Goal: Transaction & Acquisition: Purchase product/service

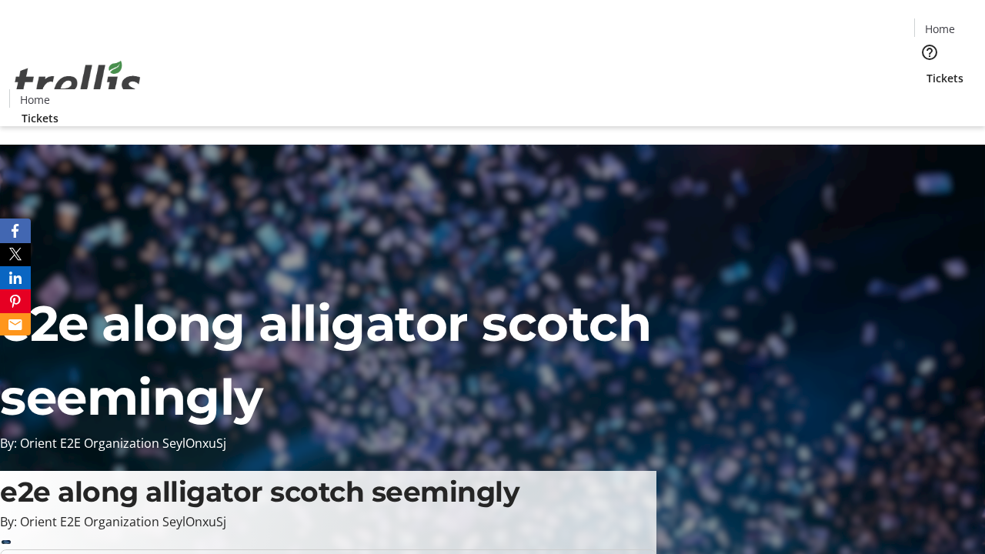
click at [927, 70] on span "Tickets" at bounding box center [945, 78] width 37 height 16
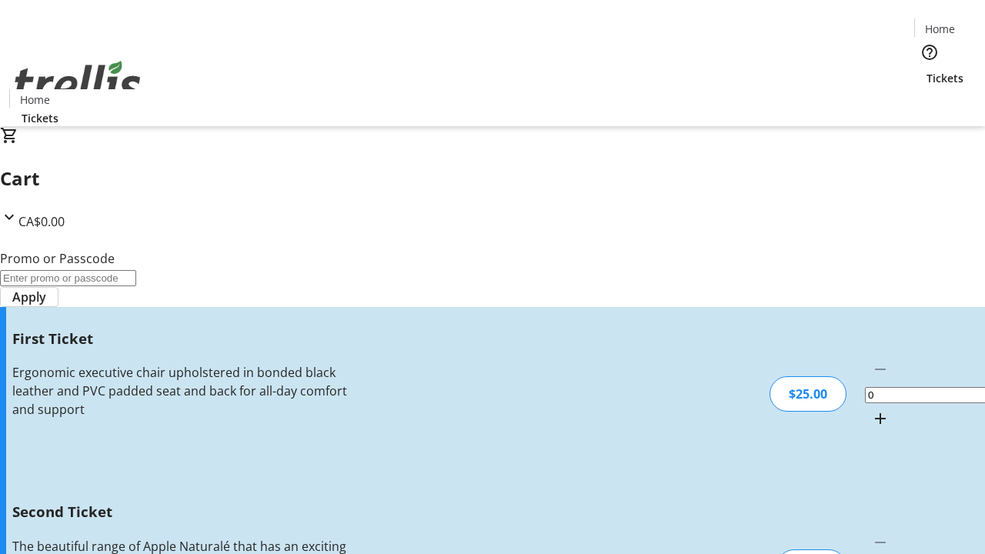
click at [871, 409] on mat-icon "Increment by one" at bounding box center [880, 418] width 18 height 18
type input "1"
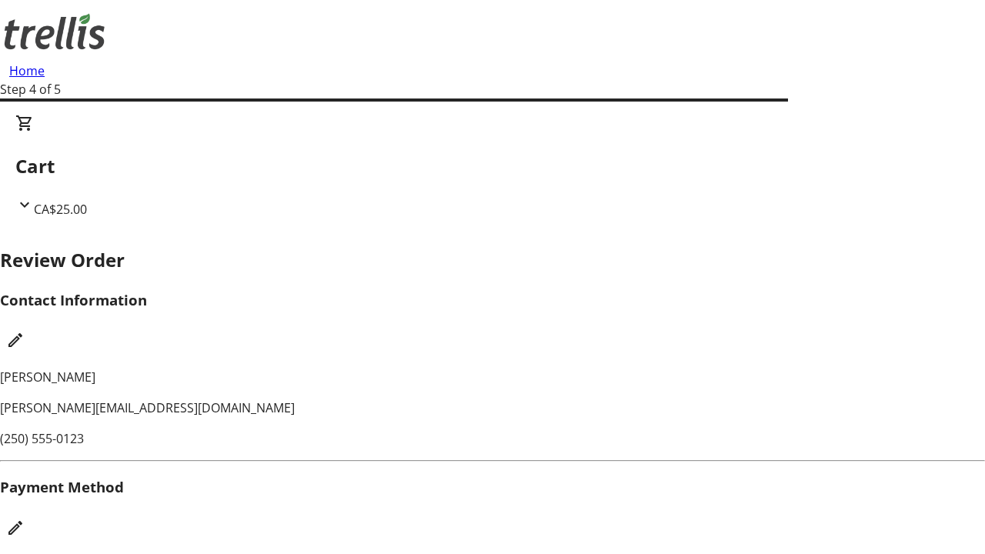
click at [25, 519] on mat-icon "Edit Payment Method" at bounding box center [15, 528] width 18 height 18
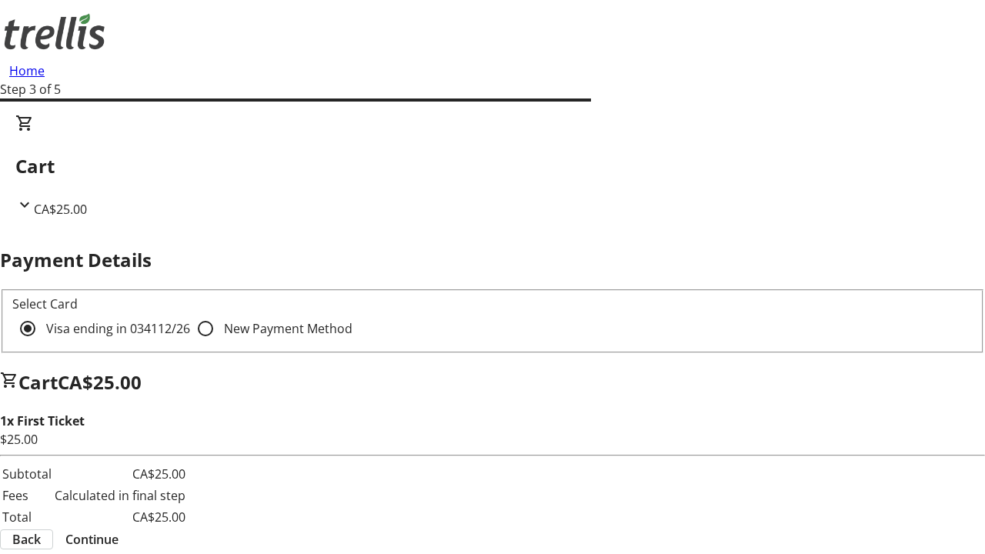
click at [190, 313] on input "New Payment Method" at bounding box center [205, 328] width 31 height 31
radio input "true"
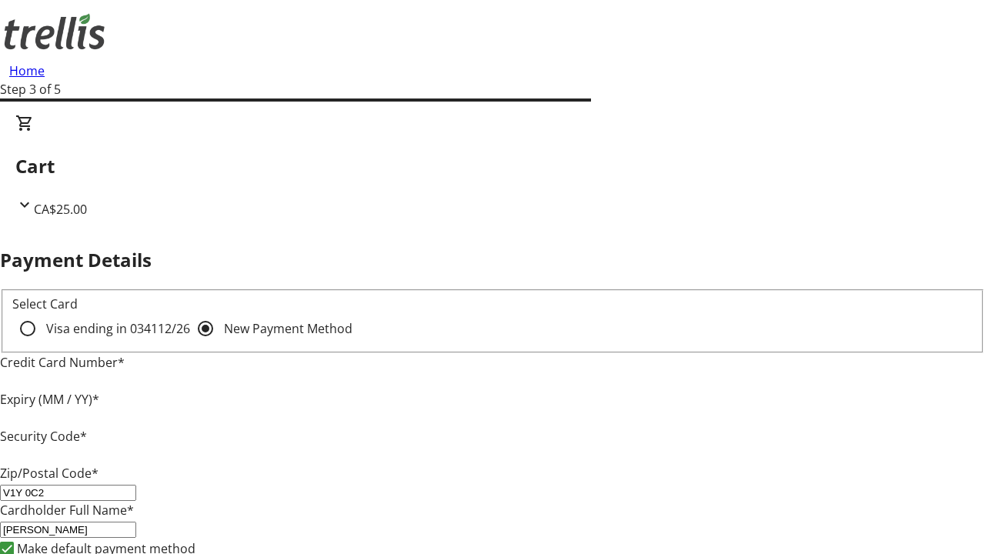
type input "V1Y 0C2"
